Goal: Navigation & Orientation: Find specific page/section

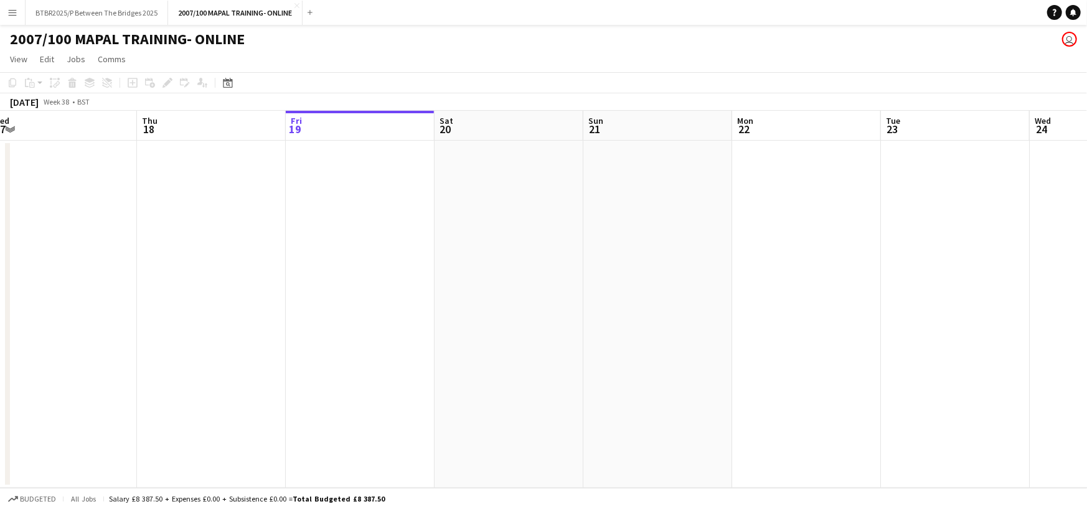
scroll to position [0, 340]
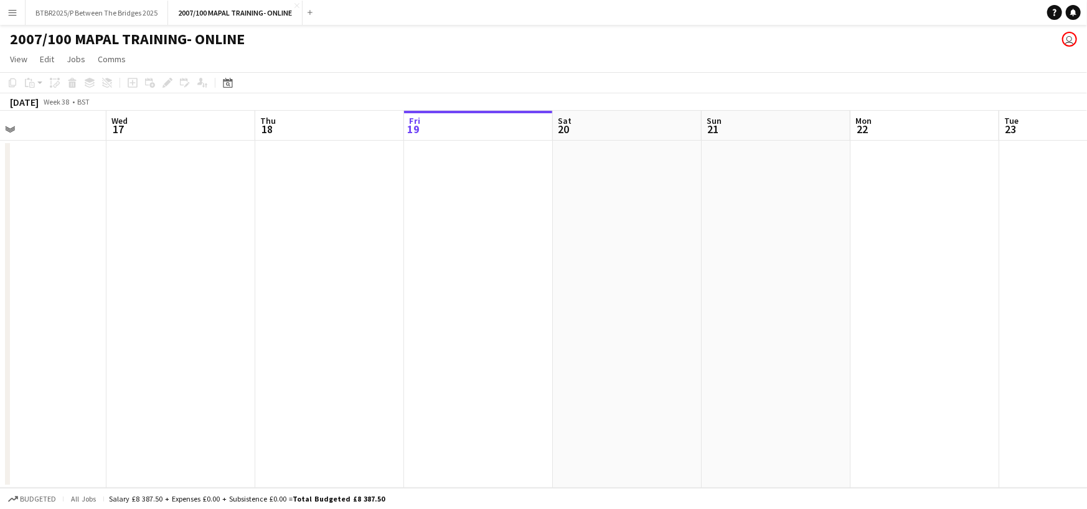
drag, startPoint x: 212, startPoint y: 132, endPoint x: 467, endPoint y: 131, distance: 255.2
click at [467, 131] on app-calendar-viewport "Sun 14 Mon 15 Tue 16 Wed 17 Thu 18 Fri 19 Sat 20 Sun 21 Mon 22 Tue 23 Wed 24 Th…" at bounding box center [543, 299] width 1087 height 377
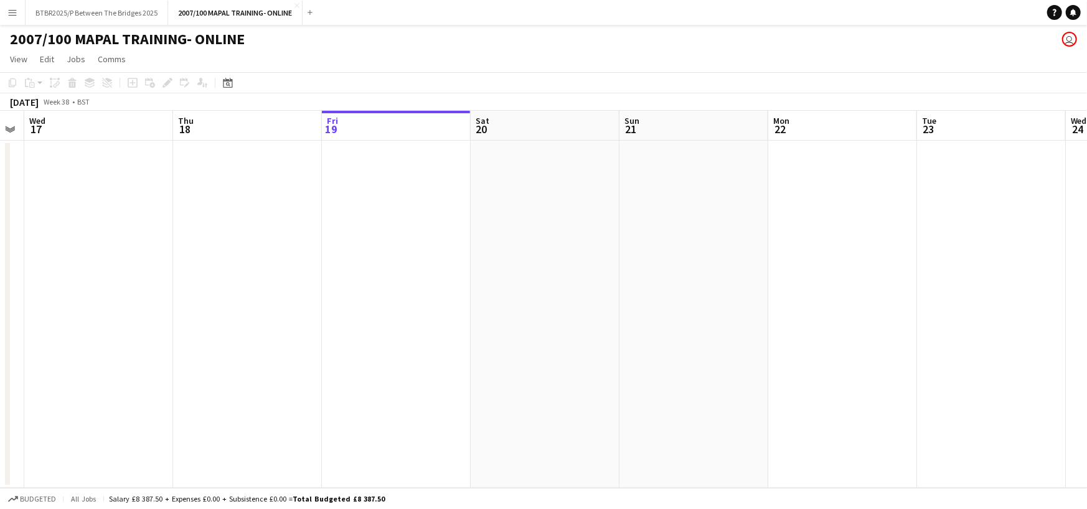
scroll to position [0, 423]
drag, startPoint x: 464, startPoint y: 131, endPoint x: 384, endPoint y: 129, distance: 80.3
click at [384, 129] on app-calendar-viewport "Sun 14 Mon 15 Tue 16 Wed 17 Thu 18 Fri 19 Sat 20 Sun 21 Mon 22 Tue 23 Wed 24 Th…" at bounding box center [543, 299] width 1087 height 377
click at [384, 50] on app-page-menu "View Day view expanded Day view collapsed Month view Date picker Jump to [DATE]…" at bounding box center [543, 61] width 1087 height 24
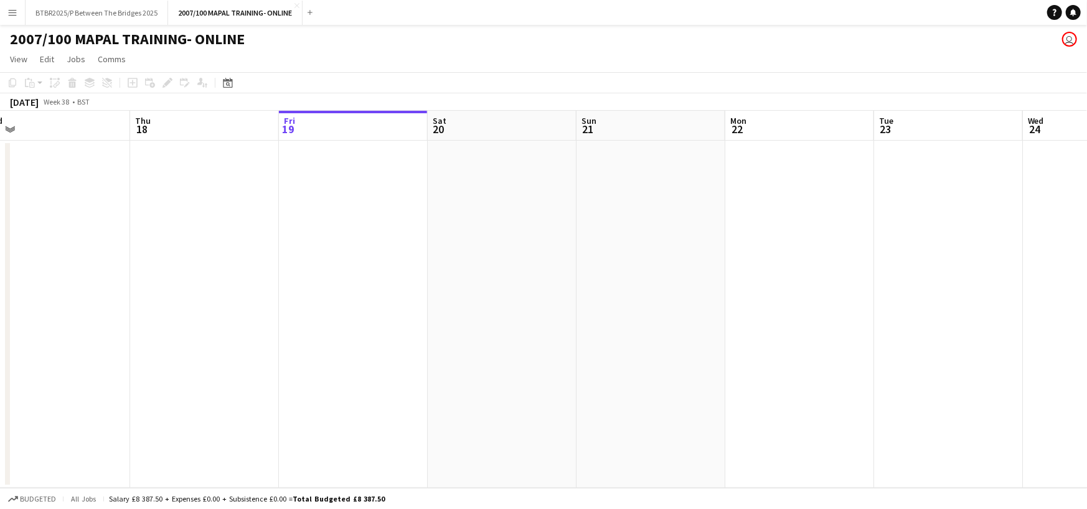
scroll to position [0, 467]
drag, startPoint x: 547, startPoint y: 122, endPoint x: 502, endPoint y: 124, distance: 45.5
click at [502, 124] on app-calendar-viewport "Sun 14 Mon 15 Tue 16 Wed 17 Thu 18 Fri 19 Sat 20 Sun 21 Mon 22 Tue 23 Wed 24 Th…" at bounding box center [543, 299] width 1087 height 377
click at [105, 15] on button "BTBR2025/P Between The Bridges 2025 Close" at bounding box center [97, 13] width 143 height 24
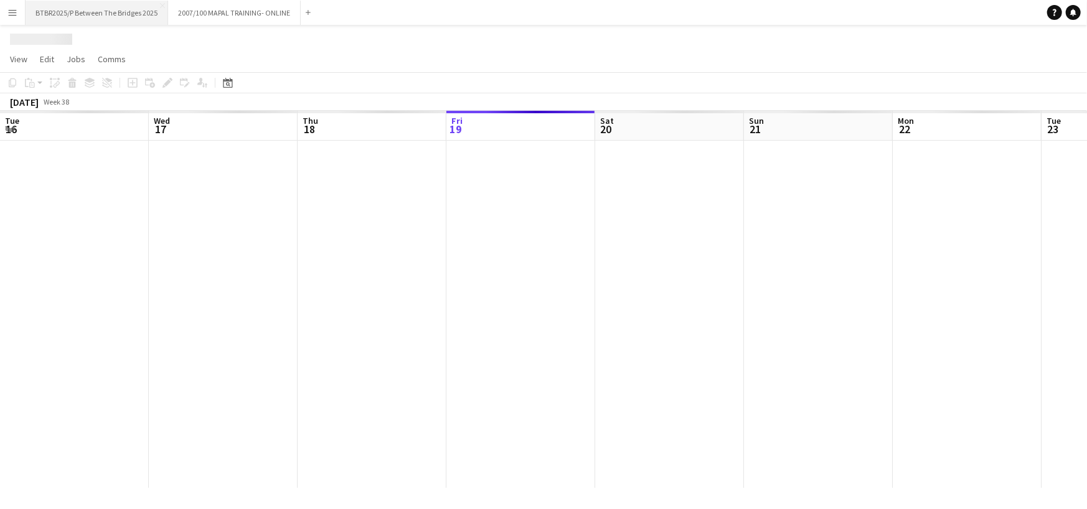
scroll to position [0, 298]
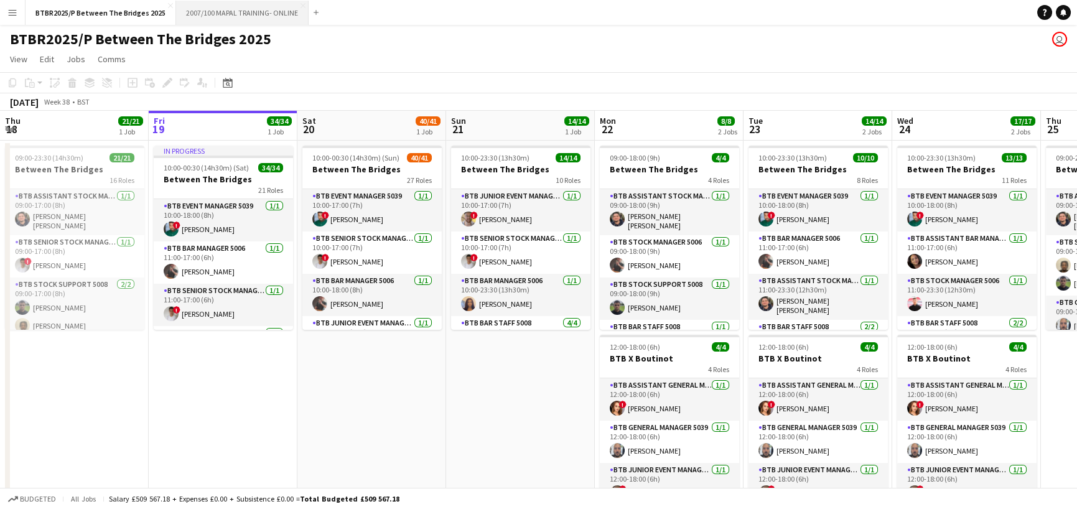
click at [244, 6] on button "2007/100 MAPAL TRAINING- ONLINE Close" at bounding box center [242, 13] width 133 height 24
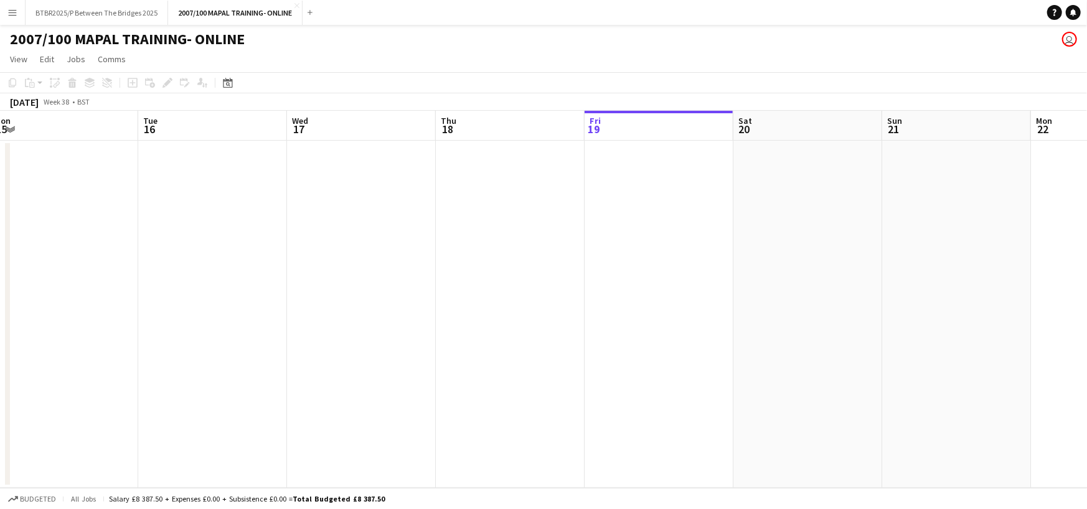
drag, startPoint x: 204, startPoint y: 131, endPoint x: 605, endPoint y: 162, distance: 402.7
click at [639, 169] on app-calendar-viewport "Sat 13 Sun 14 Mon 15 Tue 16 Wed 17 Thu 18 Fri 19 Sat 20 Sun 21 Mon 22 Tue 23 We…" at bounding box center [543, 299] width 1087 height 377
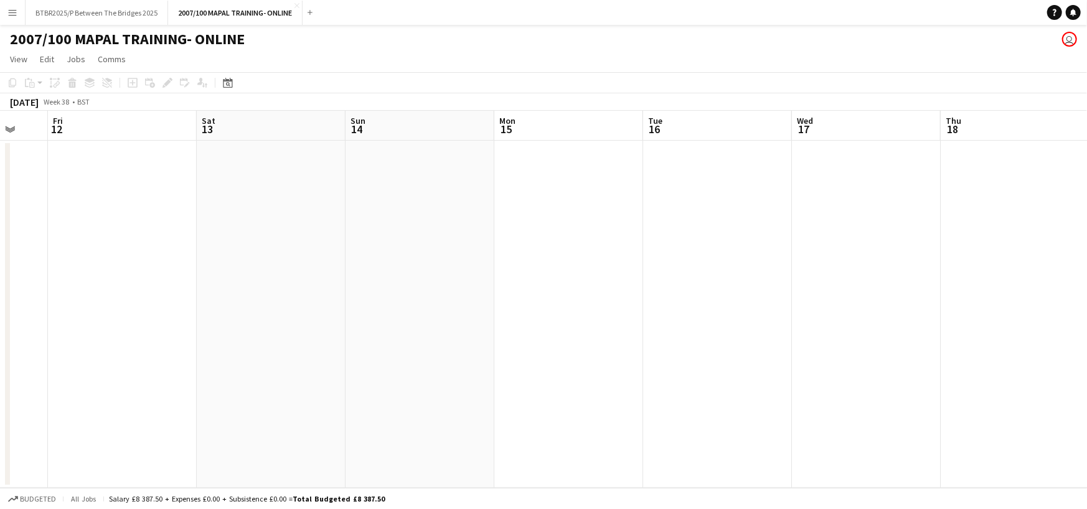
drag, startPoint x: 218, startPoint y: 121, endPoint x: 723, endPoint y: 167, distance: 507.0
click at [723, 167] on app-calendar-viewport "Wed 10 Thu 11 Fri 12 Sat 13 Sun 14 Mon 15 Tue 16 Wed 17 Thu 18 Fri 19 Sat 20 Su…" at bounding box center [543, 299] width 1087 height 377
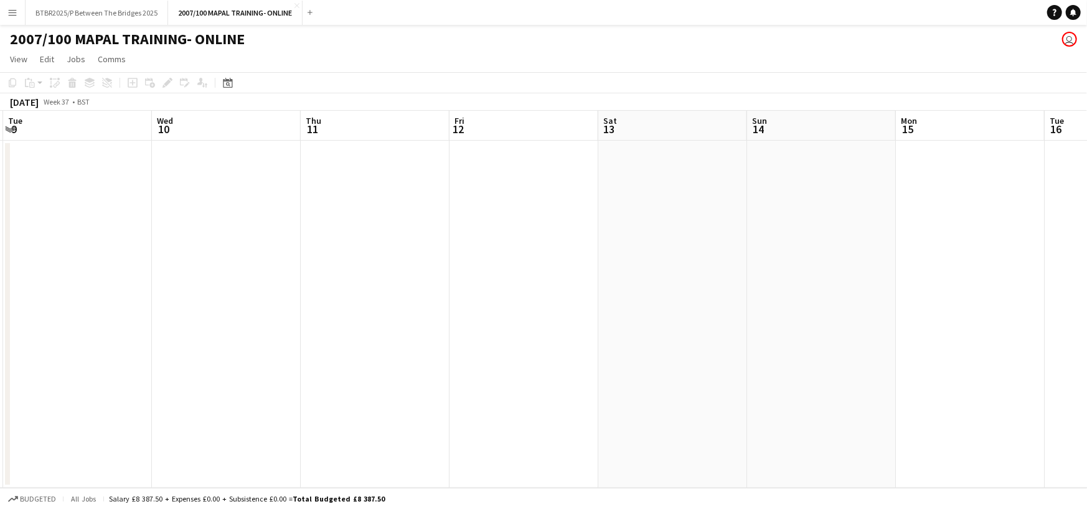
drag, startPoint x: 269, startPoint y: 133, endPoint x: 669, endPoint y: 172, distance: 401.5
click at [669, 172] on app-calendar-viewport "Sun 7 Mon 8 Tue 9 Wed 10 Thu 11 Fri 12 Sat 13 Sun 14 Mon 15 Tue 16 Wed 17 Thu 1…" at bounding box center [543, 299] width 1087 height 377
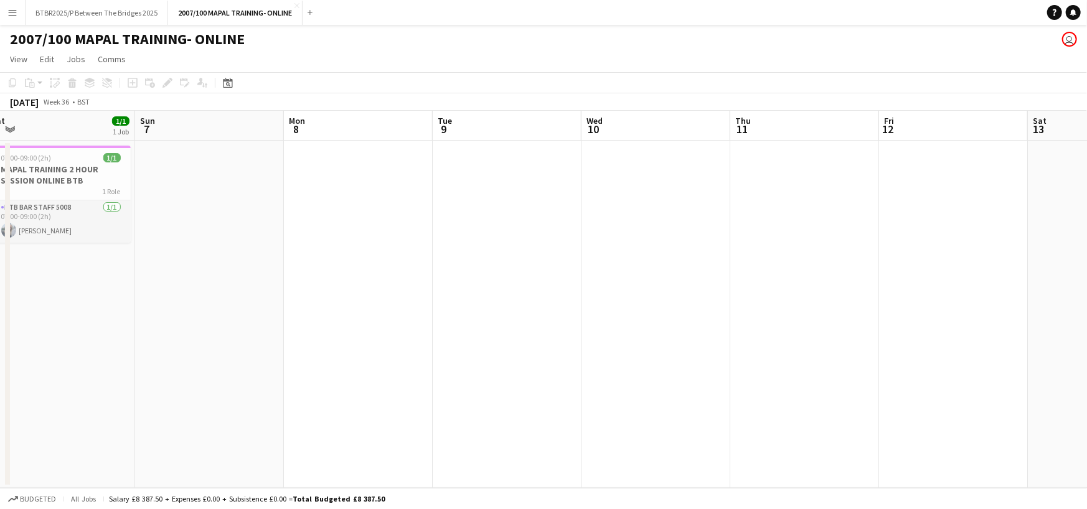
drag, startPoint x: 239, startPoint y: 130, endPoint x: 675, endPoint y: 156, distance: 437.1
click at [675, 156] on app-calendar-viewport "Thu 4 Fri 5 Sat 6 1/1 1 Job Sun 7 Mon 8 Tue 9 Wed 10 Thu 11 Fri 12 Sat 13 Sun 1…" at bounding box center [543, 299] width 1087 height 377
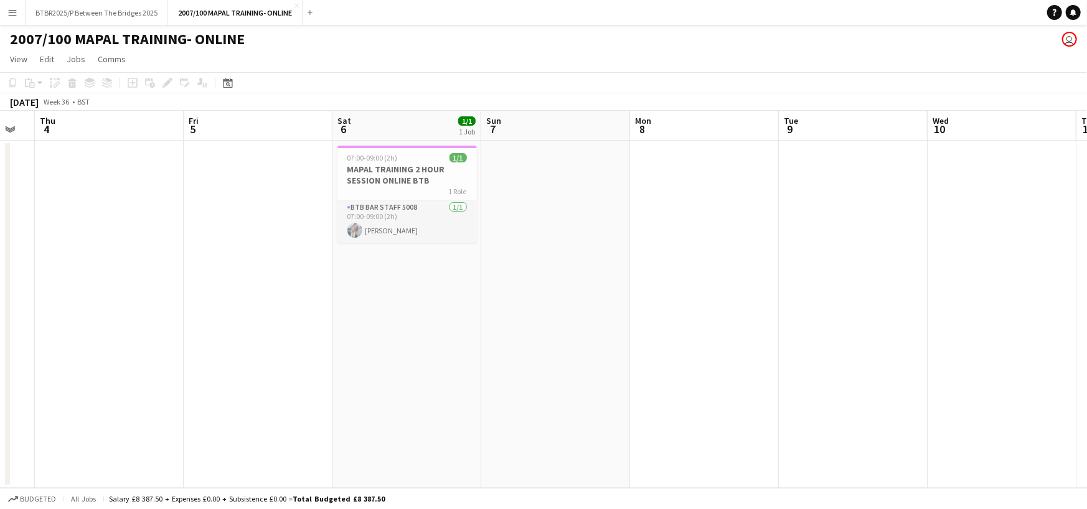
drag, startPoint x: 261, startPoint y: 124, endPoint x: 603, endPoint y: 128, distance: 341.7
click at [603, 128] on app-calendar-viewport "Tue 2 Wed 3 Thu 4 Fri 5 Sat 6 1/1 1 Job Sun 7 Mon 8 Tue 9 Wed 10 Thu 11 Fri 12 …" at bounding box center [543, 299] width 1087 height 377
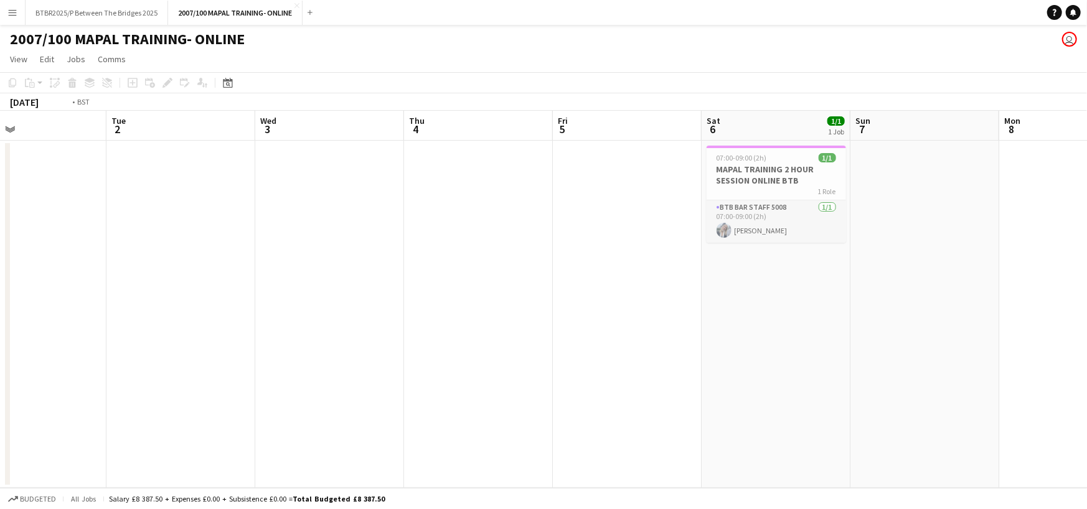
drag, startPoint x: 260, startPoint y: 121, endPoint x: 776, endPoint y: 141, distance: 516.4
click at [776, 141] on app-calendar-viewport "Sat 30 Sun 31 Mon 1 Tue 2 Wed 3 Thu 4 Fri 5 Sat 6 1/1 1 Job Sun 7 Mon 8 Tue 9 W…" at bounding box center [543, 299] width 1087 height 377
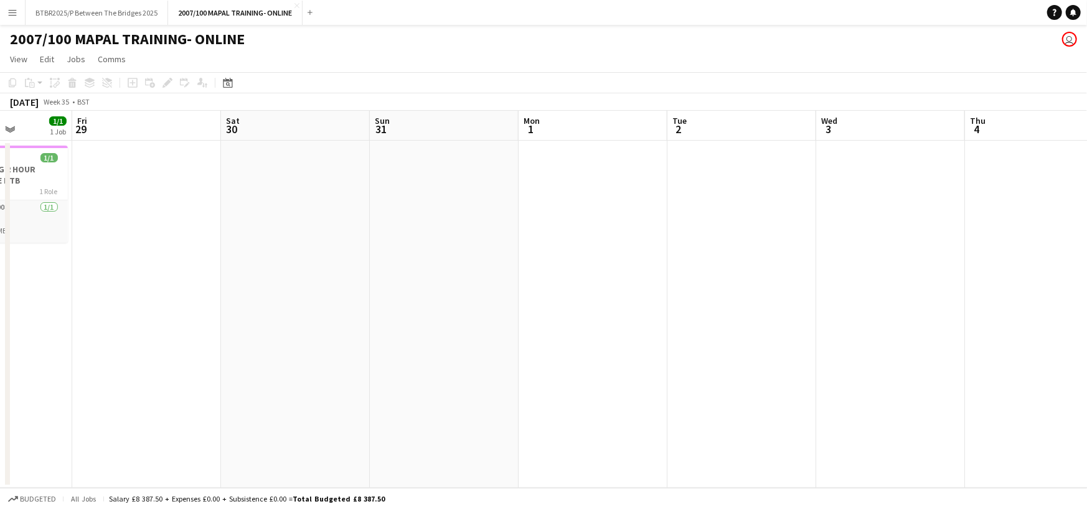
drag, startPoint x: 347, startPoint y: 140, endPoint x: 765, endPoint y: 139, distance: 417.7
click at [765, 139] on app-calendar-viewport "Tue 26 Wed 27 Thu 28 1/1 1 Job Fri 29 Sat 30 Sun 31 Mon 1 Tue 2 Wed 3 Thu 4 Fri…" at bounding box center [543, 299] width 1087 height 377
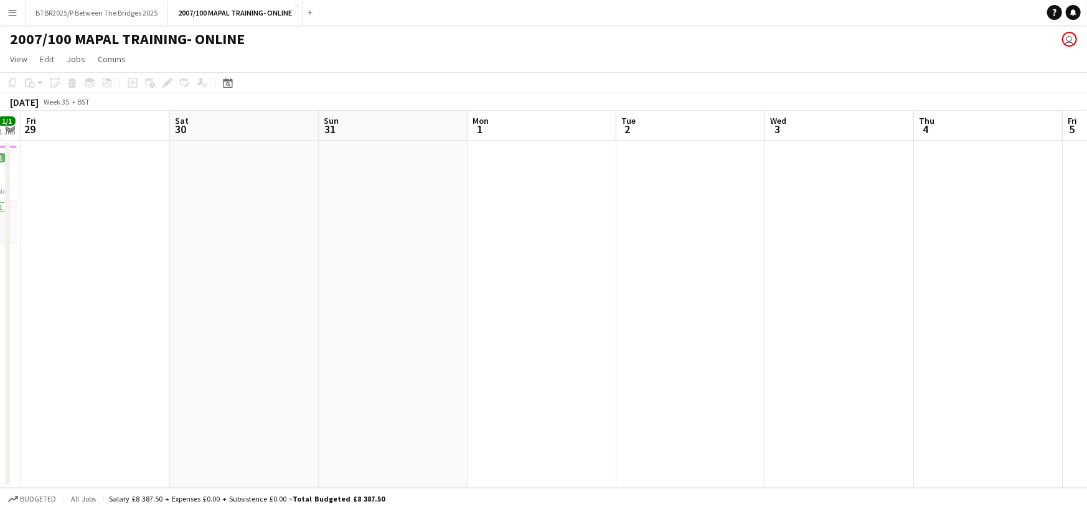
scroll to position [0, 356]
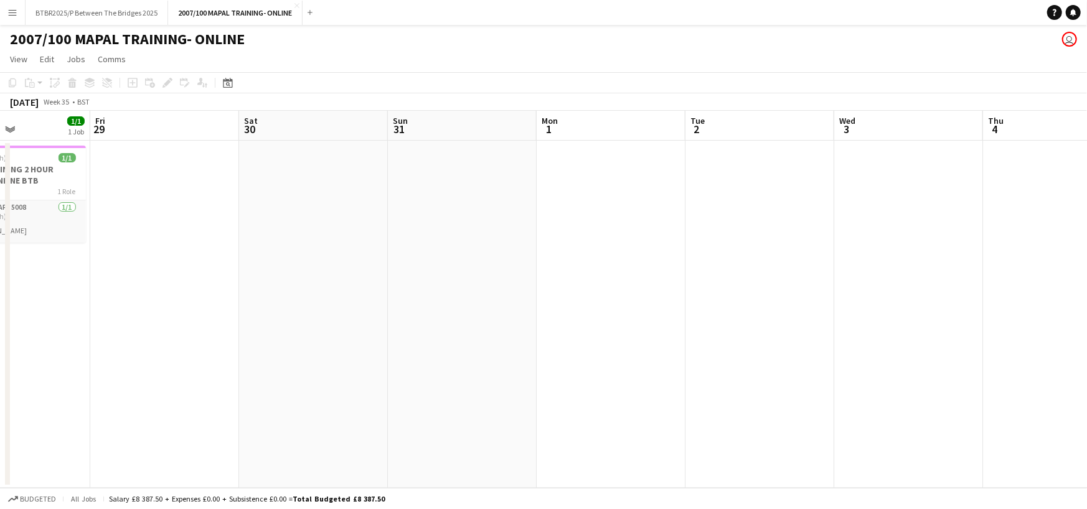
drag, startPoint x: 296, startPoint y: 131, endPoint x: 606, endPoint y: 129, distance: 310.0
click at [606, 129] on app-calendar-viewport "Tue 26 Wed 27 Thu 28 1/1 1 Job Fri 29 Sat 30 Sun 31 Mon 1 Tue 2 Wed 3 Thu 4 Fri…" at bounding box center [543, 299] width 1087 height 377
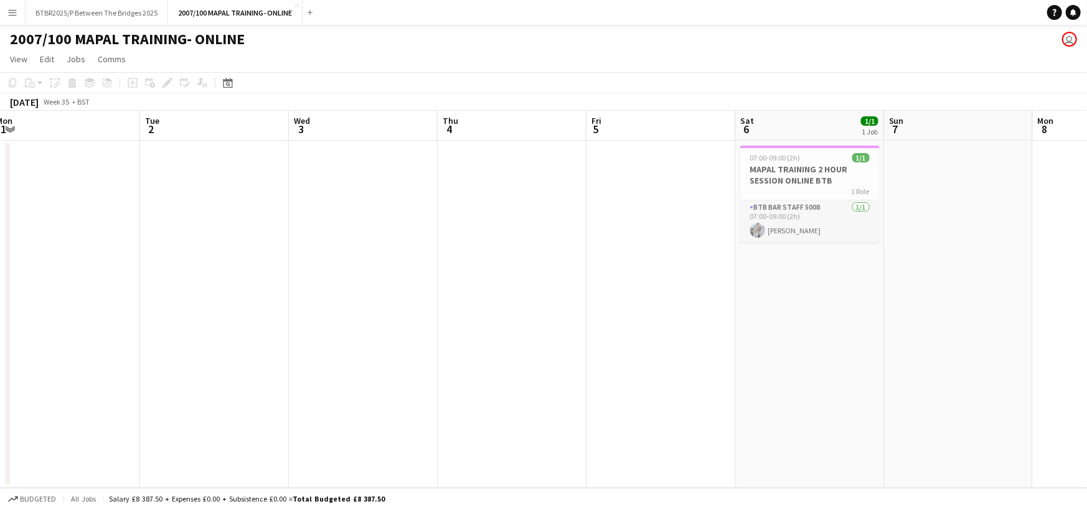
drag, startPoint x: 901, startPoint y: 125, endPoint x: 267, endPoint y: 204, distance: 639.1
click at [267, 204] on app-calendar-viewport "Thu 28 1/1 1 Job Fri 29 Sat 30 Sun 31 Mon 1 Tue 2 Wed 3 Thu 4 Fri 5 Sat 6 1/1 1…" at bounding box center [543, 299] width 1087 height 377
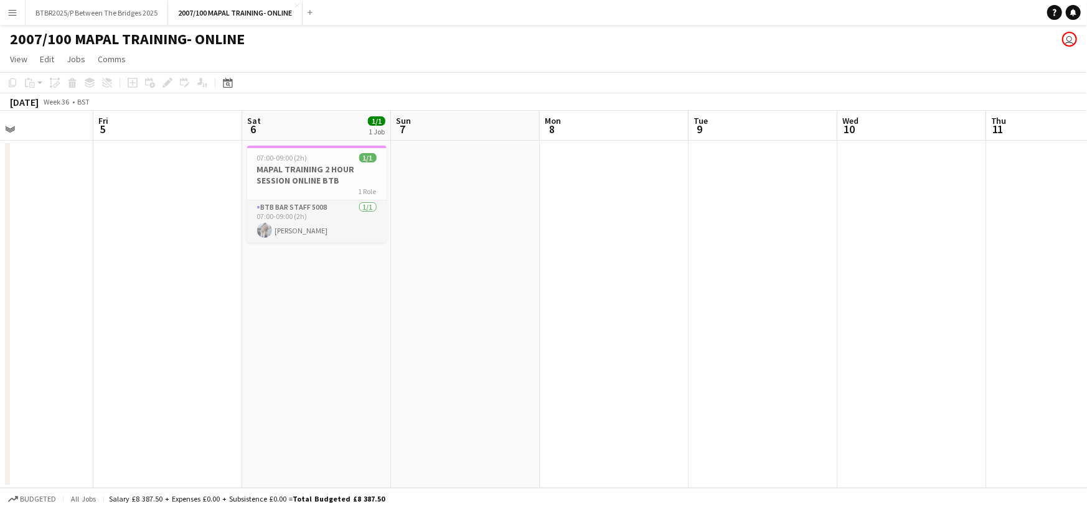
drag, startPoint x: 934, startPoint y: 124, endPoint x: 222, endPoint y: 177, distance: 714.1
click at [229, 176] on app-calendar-viewport "Mon 1 Tue 2 Wed 3 Thu 4 Fri 5 Sat 6 1/1 1 Job Sun 7 Mon 8 Tue 9 Wed 10 Thu 11 F…" at bounding box center [543, 299] width 1087 height 377
click at [124, 18] on button "BTBR2025/P Between The Bridges 2025 Close" at bounding box center [97, 13] width 143 height 24
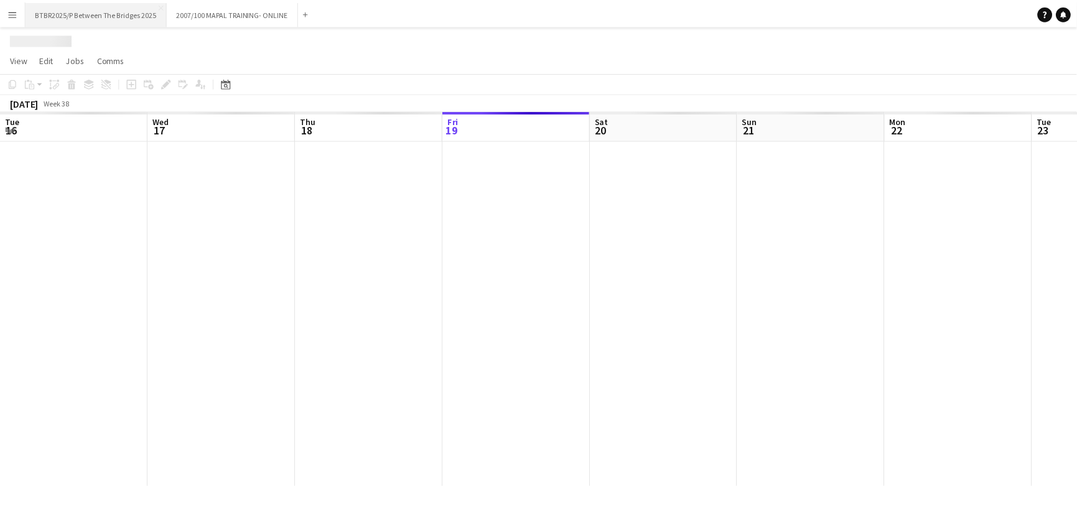
scroll to position [0, 298]
